Goal: Information Seeking & Learning: Learn about a topic

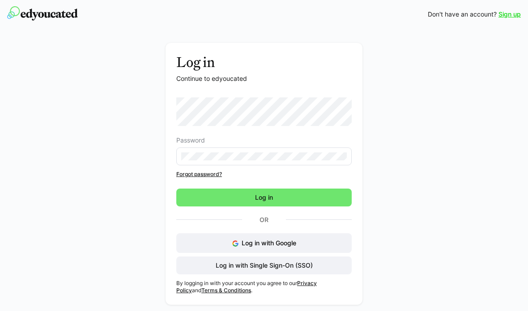
click at [303, 201] on span "Log in" at bounding box center [263, 198] width 175 height 18
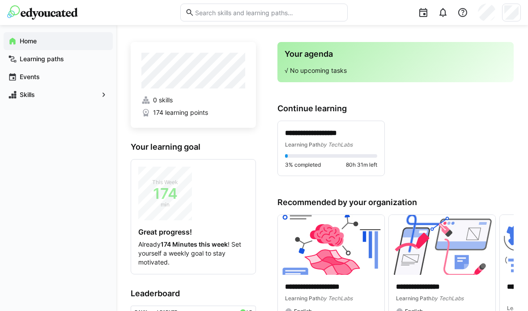
click at [319, 145] on span "Learning Path" at bounding box center [302, 144] width 35 height 7
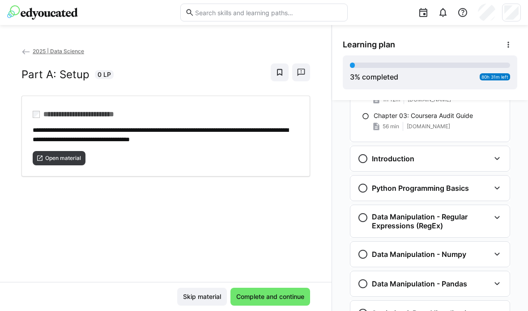
scroll to position [135, 0]
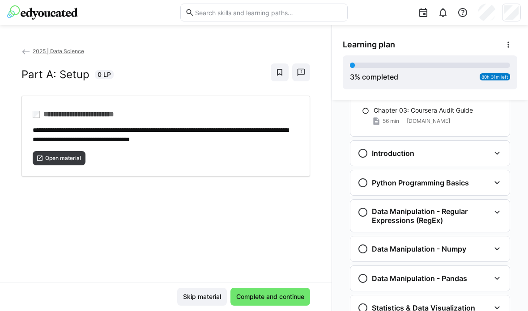
click at [492, 157] on eds-icon at bounding box center [496, 153] width 11 height 11
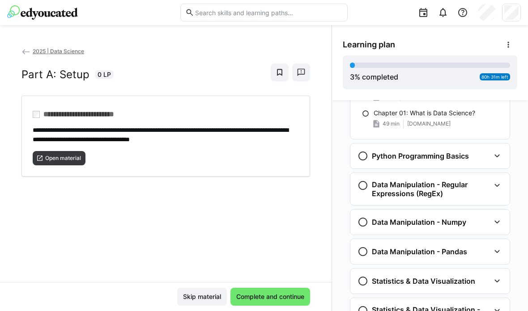
scroll to position [235, 0]
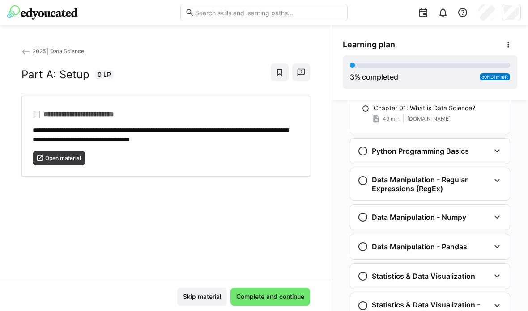
click at [481, 153] on div "Python Programming Basics" at bounding box center [423, 151] width 132 height 11
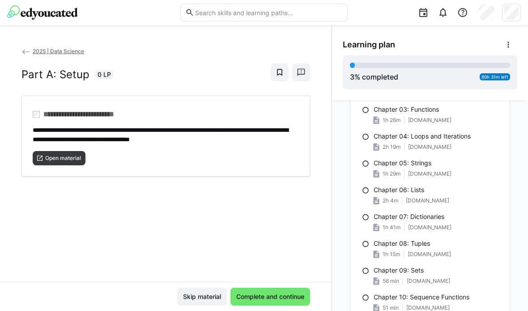
scroll to position [368, 0]
click at [367, 113] on eds-icon at bounding box center [365, 109] width 7 height 7
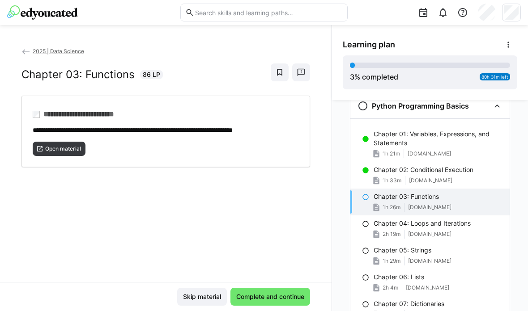
scroll to position [273, 0]
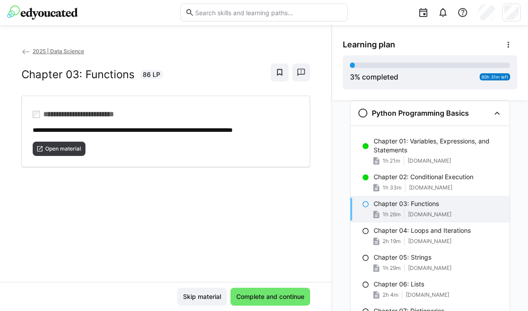
click at [67, 156] on span "Open material" at bounding box center [59, 149] width 53 height 14
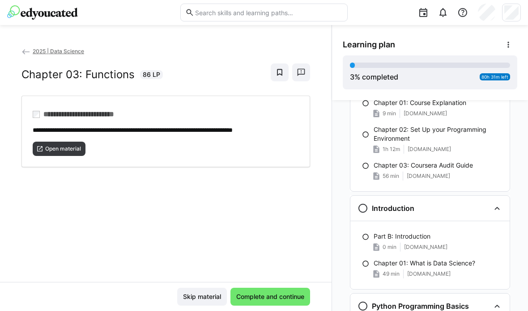
scroll to position [80, 0]
click at [467, 162] on p "Chapter 03: Coursera Audit Guide" at bounding box center [422, 165] width 99 height 9
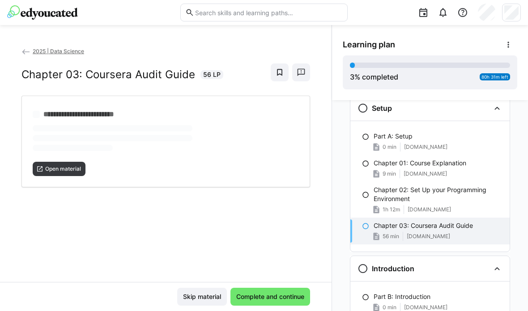
scroll to position [14, 0]
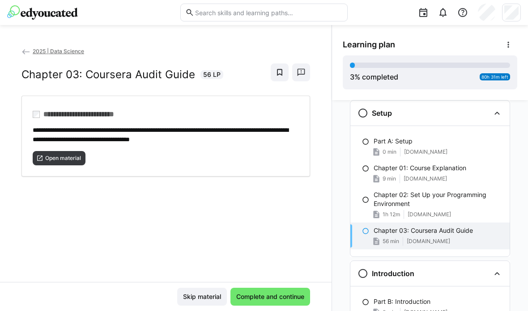
click at [79, 159] on span "Open material" at bounding box center [63, 158] width 38 height 7
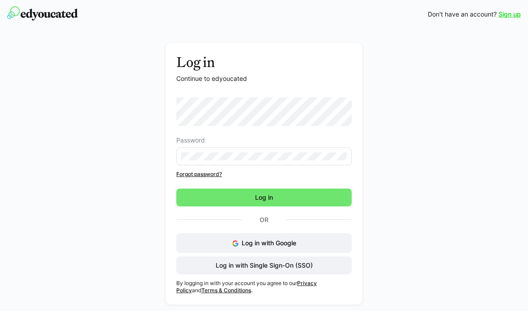
click at [326, 204] on span "Log in" at bounding box center [263, 198] width 175 height 18
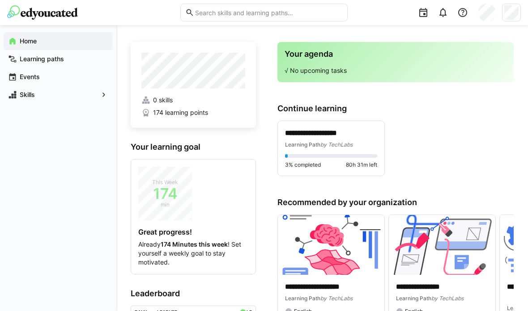
click at [181, 189] on div "This Week 174 min" at bounding box center [165, 194] width 54 height 54
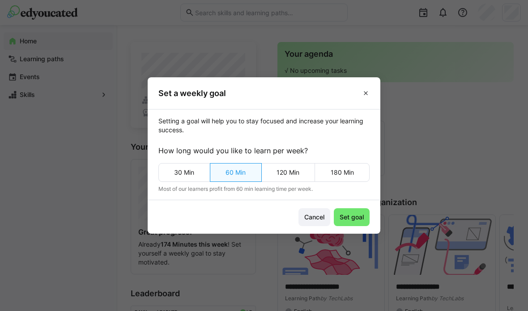
click at [364, 98] on span at bounding box center [366, 93] width 14 height 14
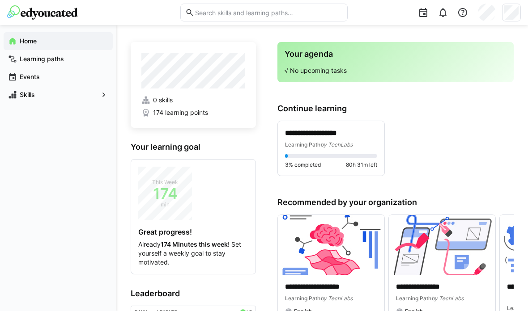
click at [358, 143] on div "Learning Path by TechLabs" at bounding box center [331, 144] width 92 height 9
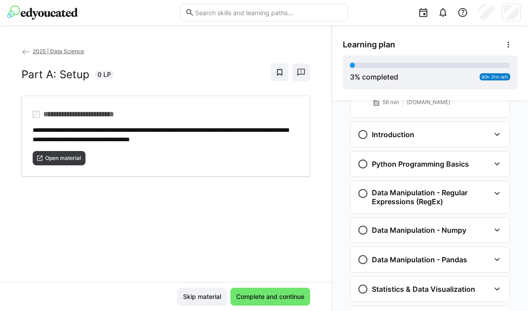
scroll to position [153, 0]
click at [488, 165] on div "Python Programming Basics" at bounding box center [423, 164] width 132 height 11
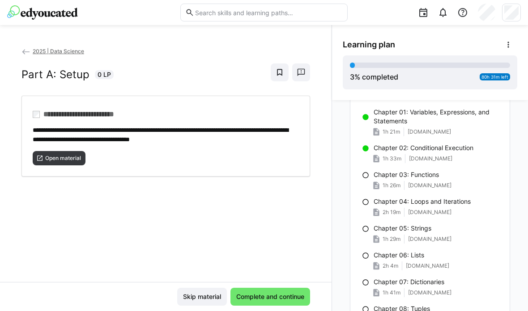
scroll to position [233, 0]
click at [449, 177] on div "Chapter 03: Functions" at bounding box center [437, 174] width 129 height 9
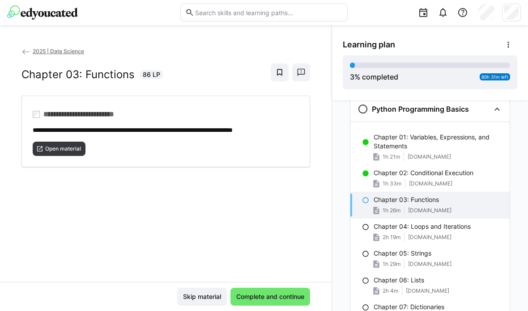
scroll to position [204, 0]
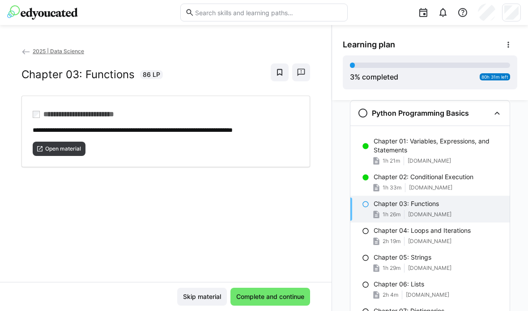
click at [273, 298] on span "Complete and continue" at bounding box center [270, 296] width 71 height 9
click at [63, 152] on span "Open material" at bounding box center [63, 148] width 38 height 7
click at [283, 296] on span "Complete and continue" at bounding box center [270, 296] width 71 height 9
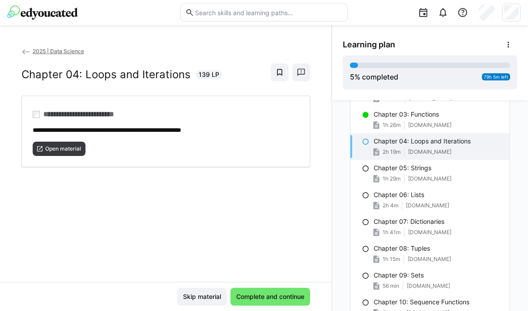
scroll to position [294, 0]
click at [64, 152] on span "Open material" at bounding box center [59, 149] width 53 height 14
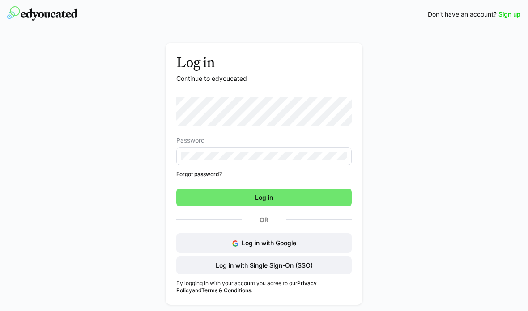
click at [262, 198] on span "Log in" at bounding box center [264, 197] width 21 height 9
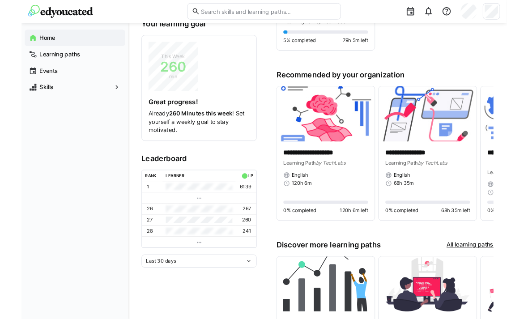
scroll to position [122, 0]
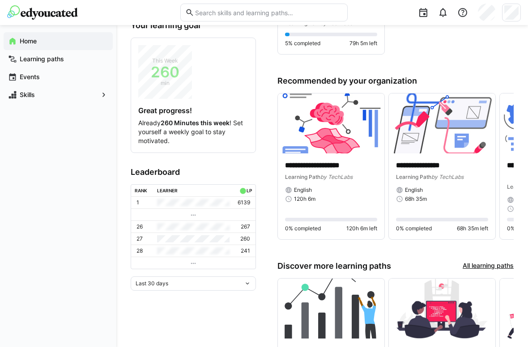
click at [168, 283] on span "Last 30 days" at bounding box center [151, 283] width 33 height 7
click at [198, 207] on div "Last 7 days" at bounding box center [193, 204] width 114 height 7
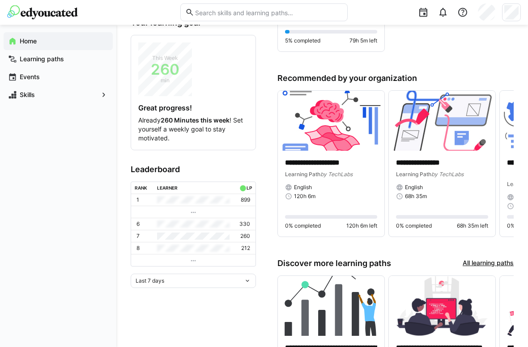
scroll to position [124, 0]
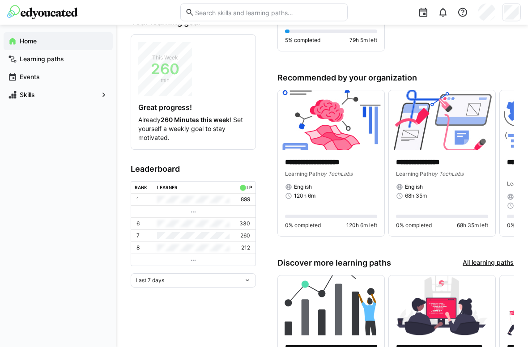
click at [193, 260] on eds-icon at bounding box center [193, 260] width 7 height 7
click at [190, 261] on eds-icon at bounding box center [193, 260] width 7 height 7
click at [191, 250] on td at bounding box center [193, 248] width 80 height 12
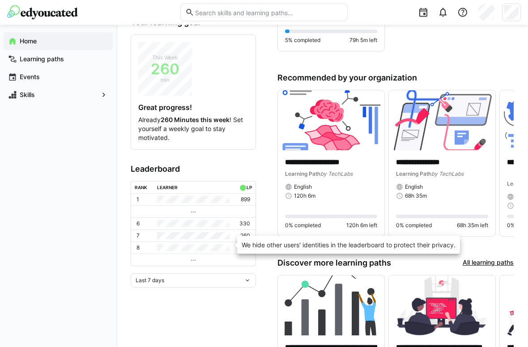
scroll to position [125, 0]
click at [163, 305] on app-home-left "0 skills 260 learning points Your learning goal This Week 260 min Great progres…" at bounding box center [193, 173] width 125 height 512
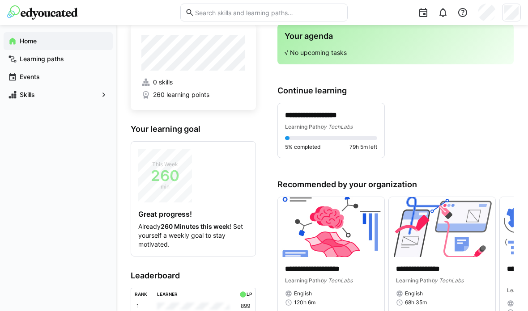
scroll to position [0, 0]
